Goal: Task Accomplishment & Management: Manage account settings

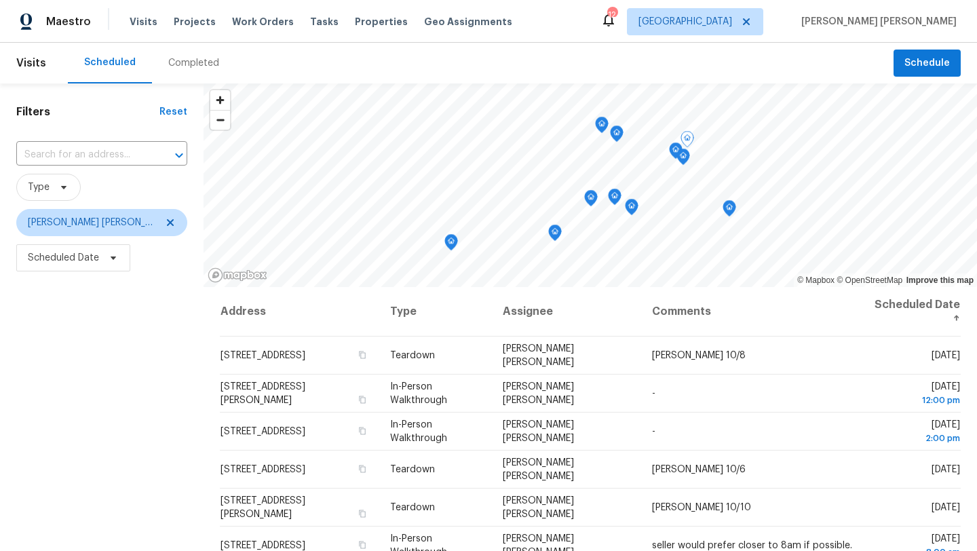
scroll to position [98, 0]
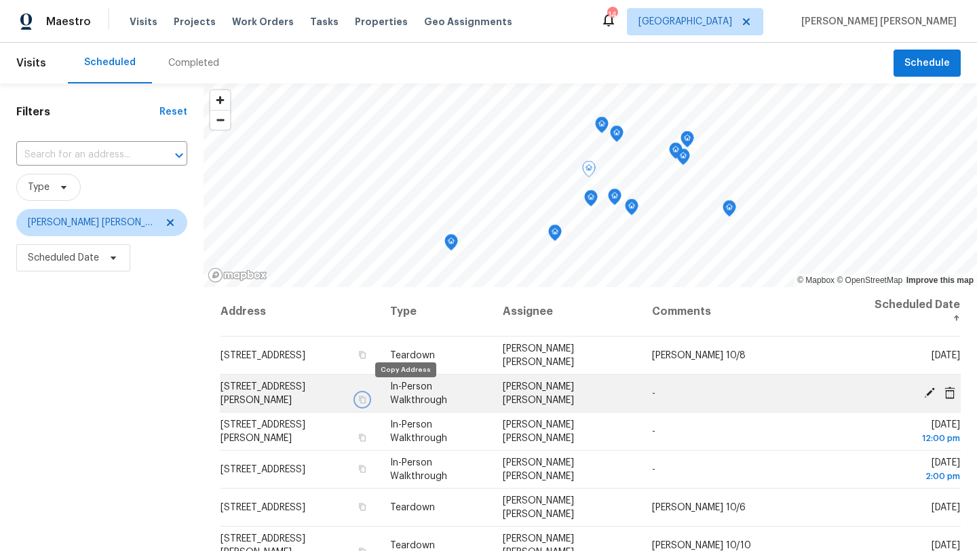
click at [366, 395] on icon "button" at bounding box center [362, 398] width 7 height 7
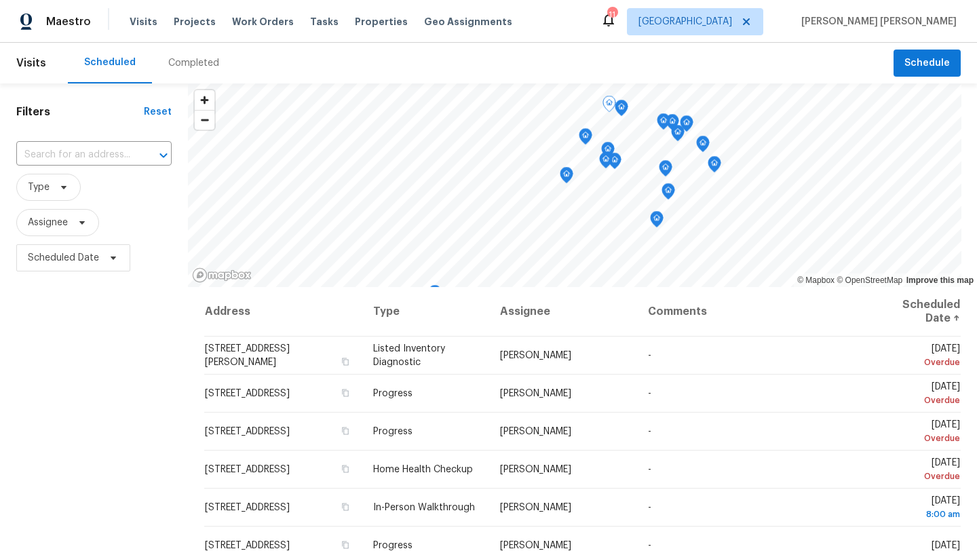
scroll to position [54, 0]
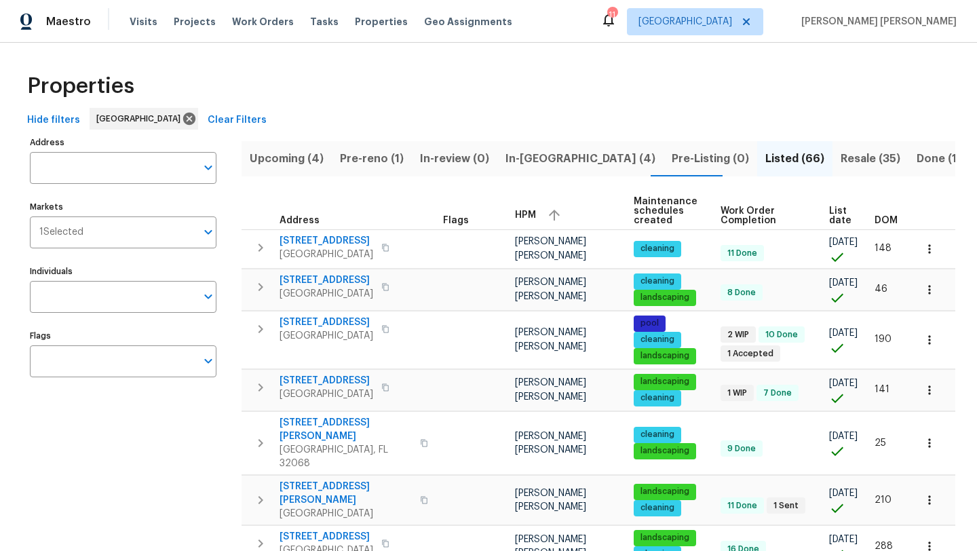
scroll to position [136, 0]
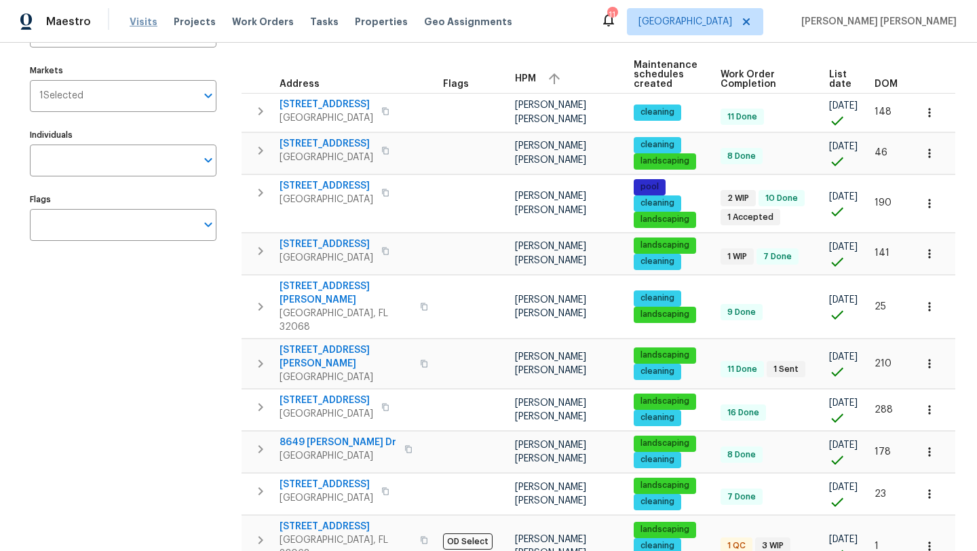
click at [130, 25] on span "Visits" at bounding box center [144, 22] width 28 height 14
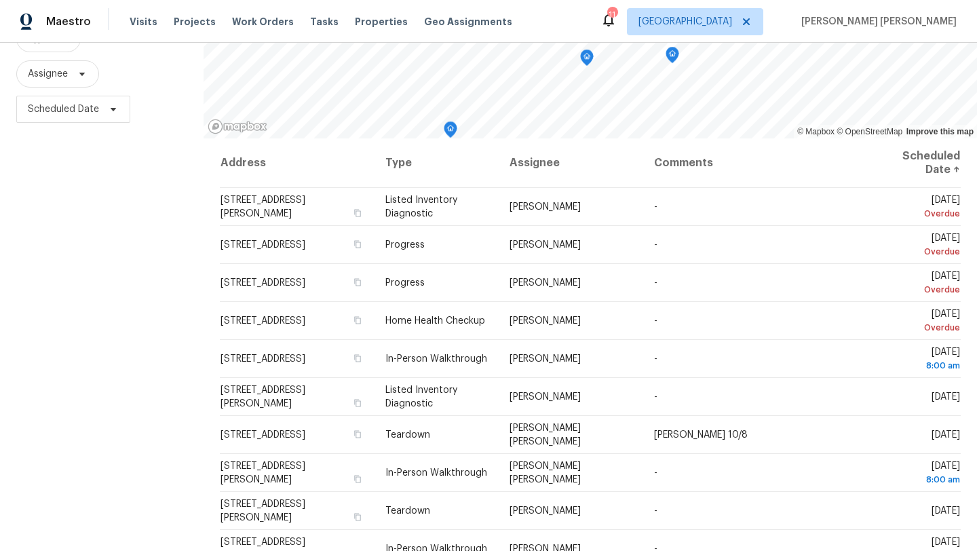
scroll to position [176, 0]
